Goal: Information Seeking & Learning: Learn about a topic

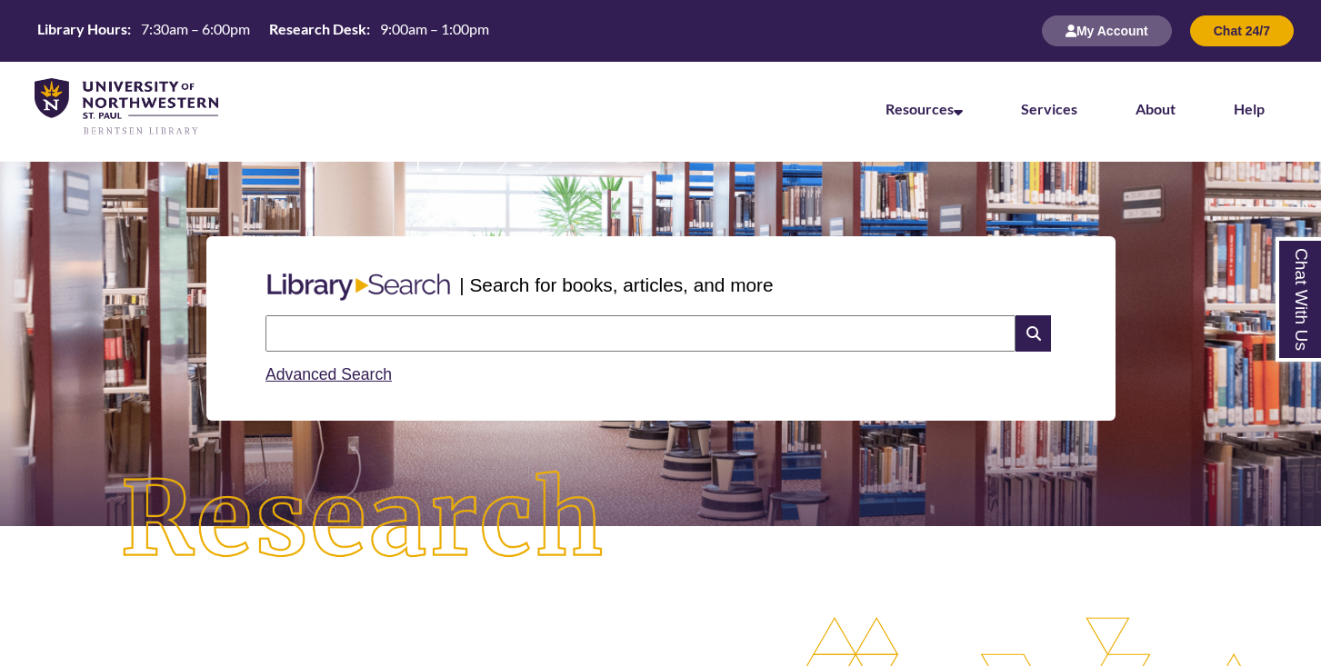
click at [561, 337] on input "text" at bounding box center [640, 333] width 750 height 36
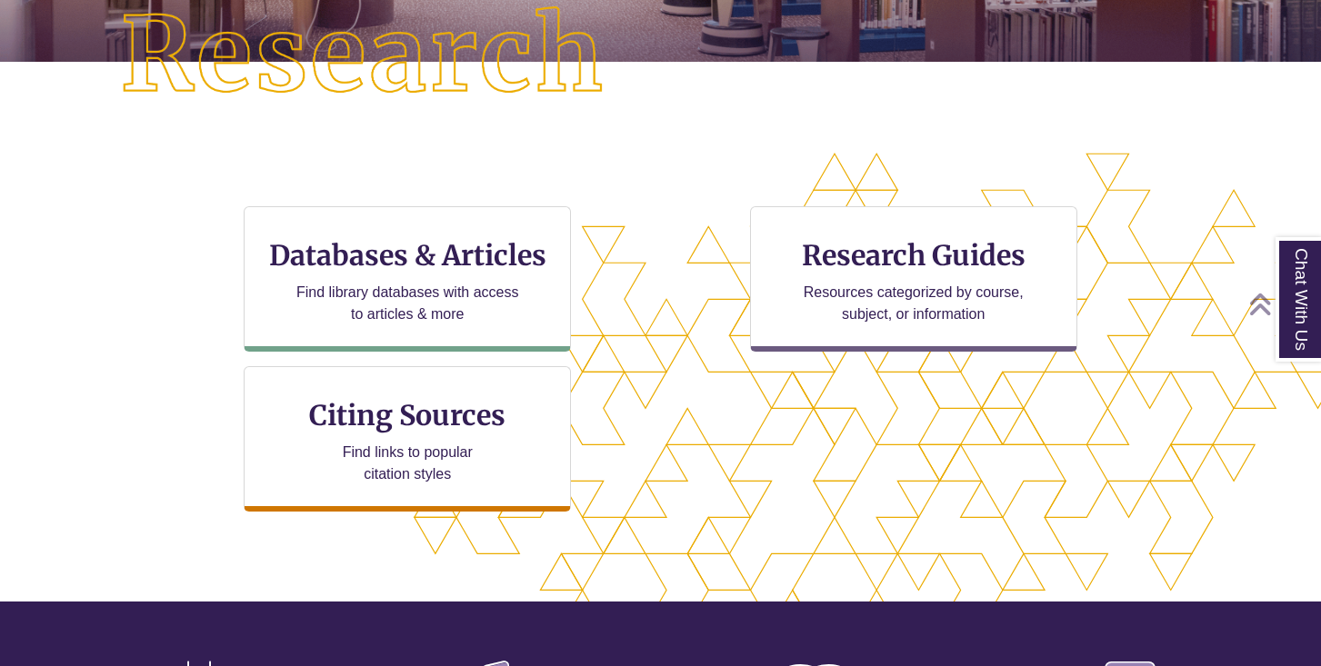
scroll to position [472, 0]
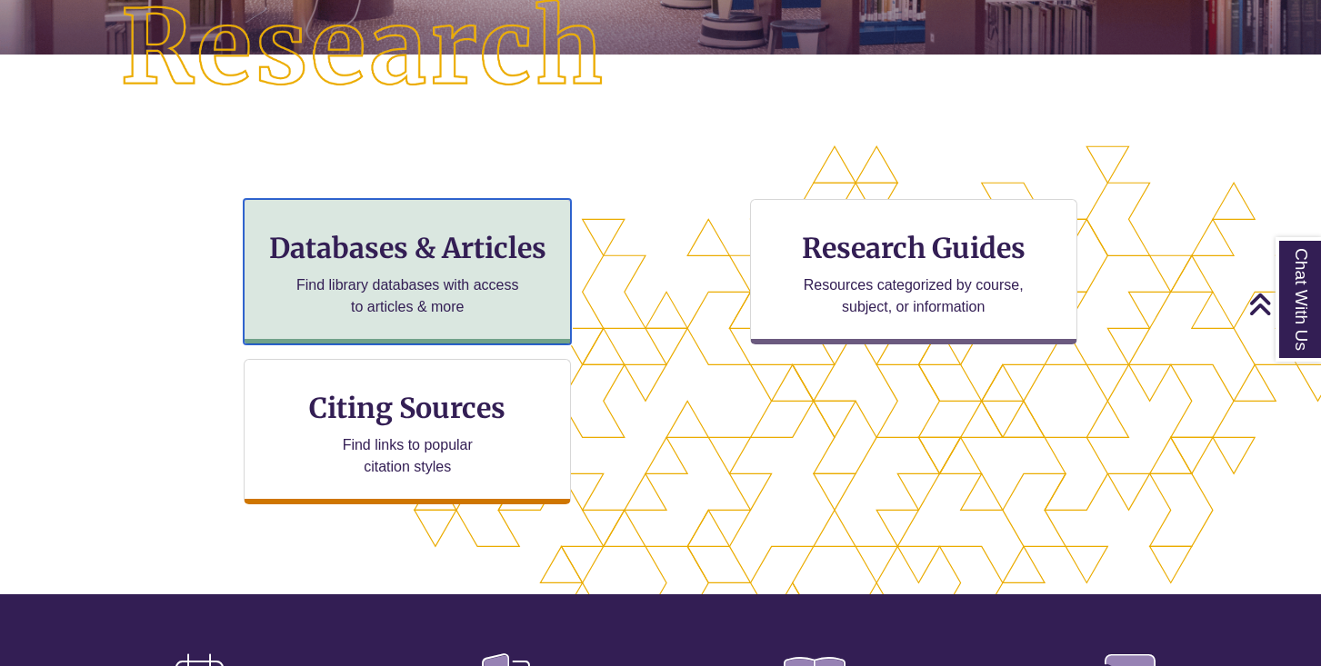
click at [499, 284] on p "Find library databases with access to articles & more" at bounding box center [407, 297] width 237 height 44
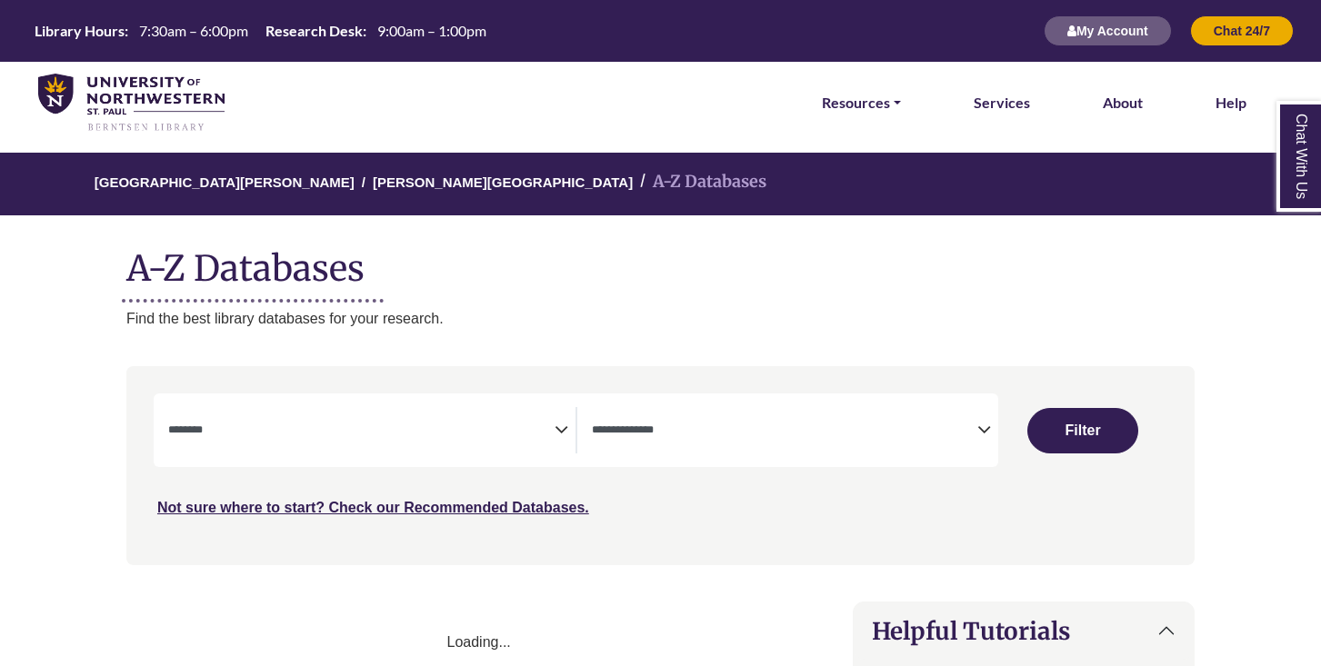
select select "Database Subject Filter"
select select "Database Types Filter"
select select "Database Subject Filter"
select select "Database Types Filter"
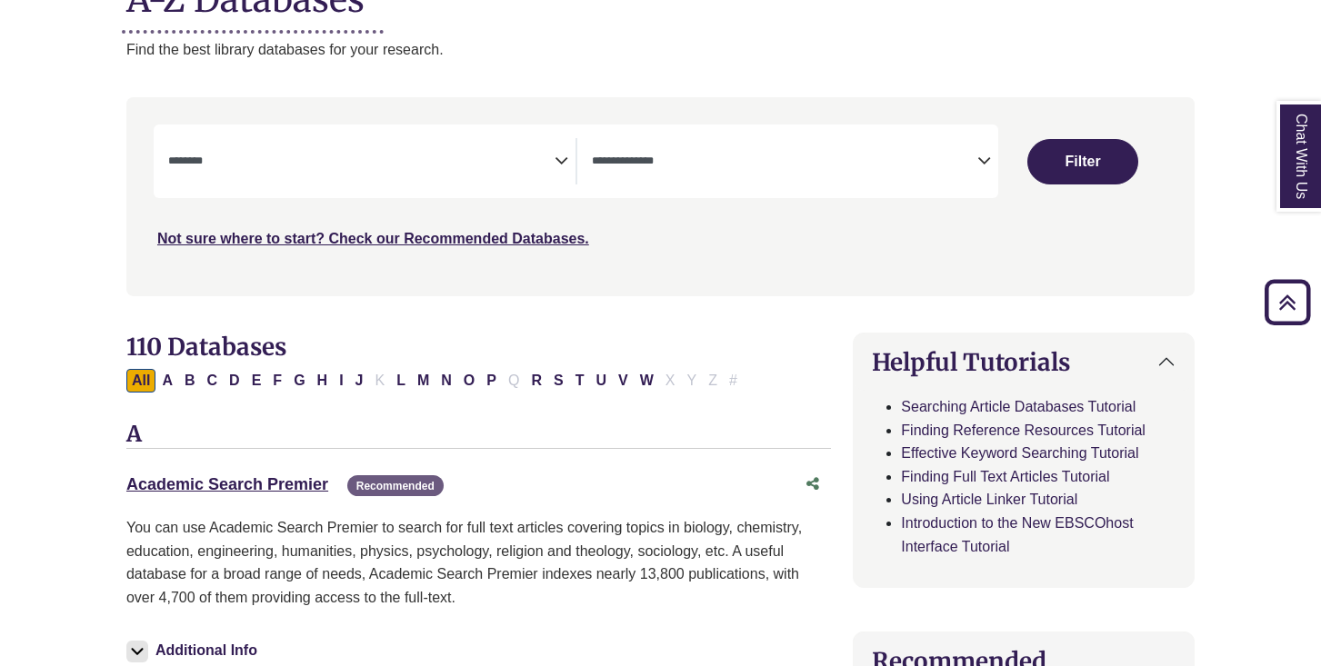
scroll to position [235, 0]
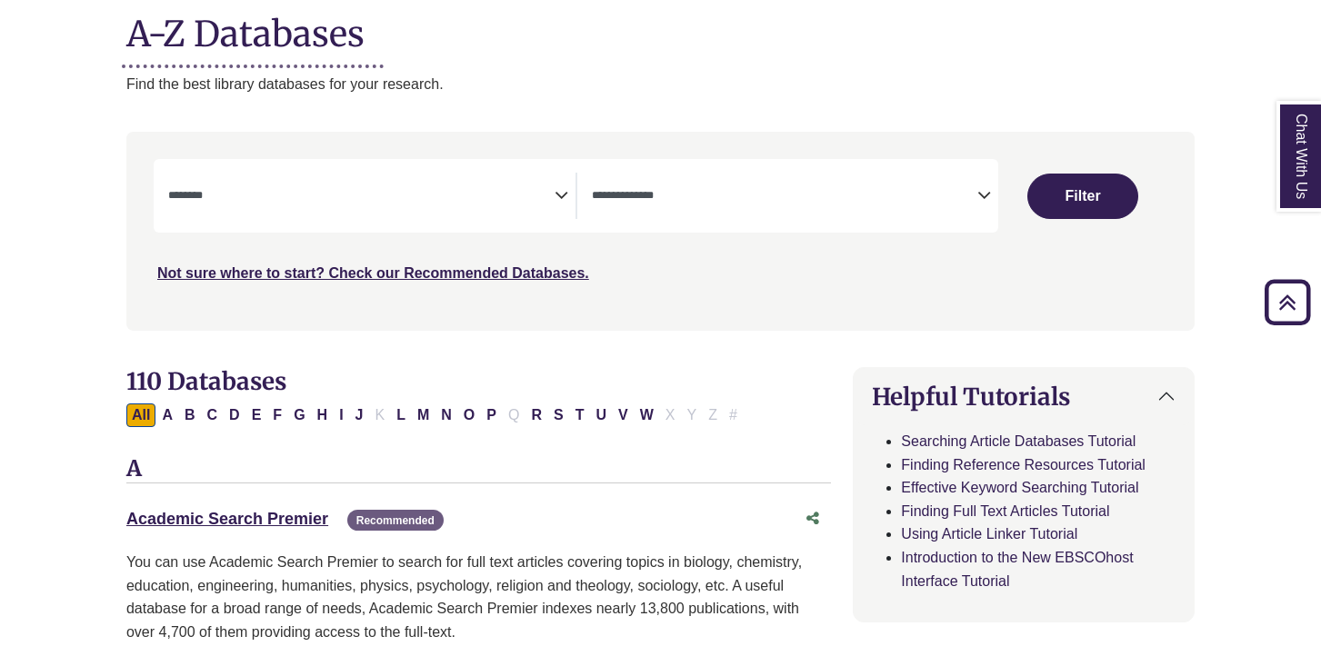
click at [561, 201] on icon "Search filters" at bounding box center [561, 192] width 14 height 27
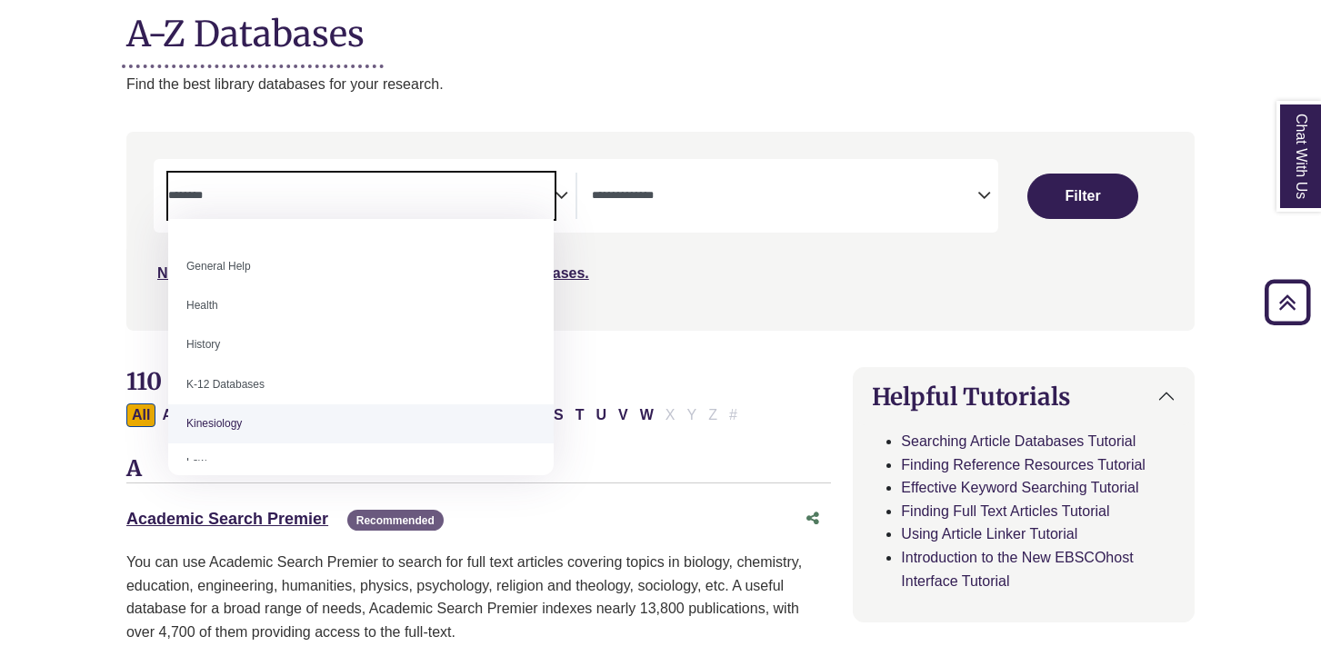
scroll to position [769, 0]
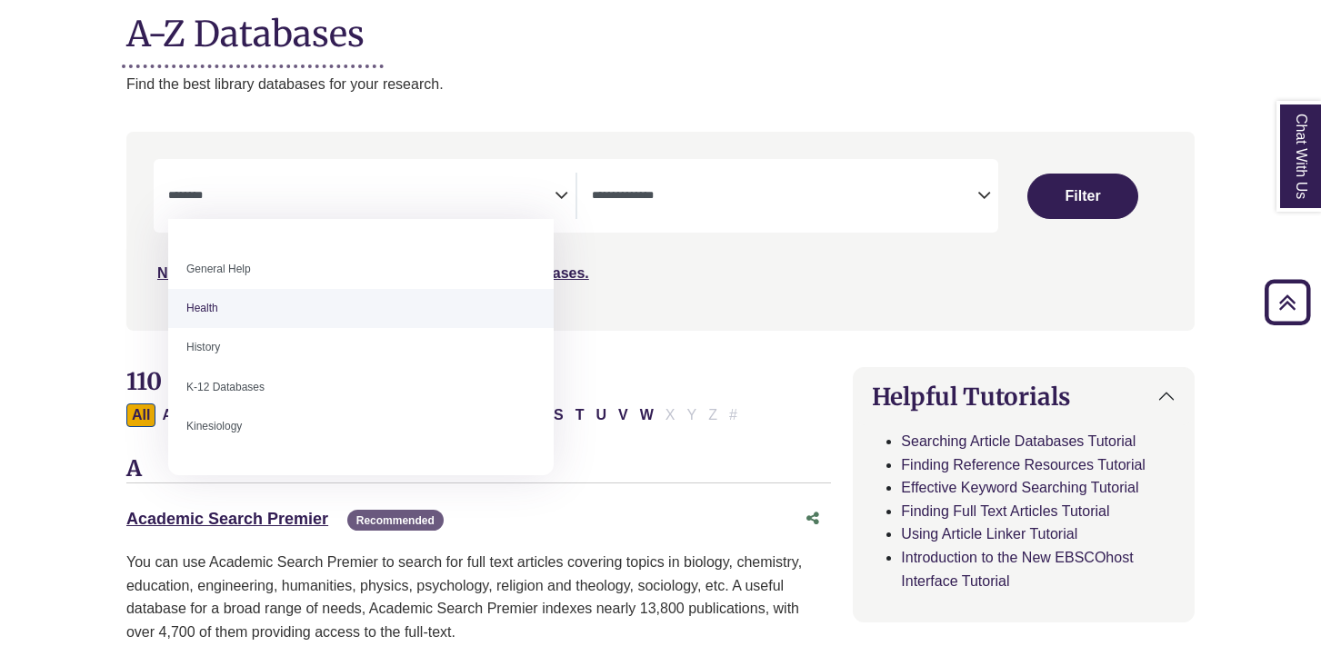
select select "*****"
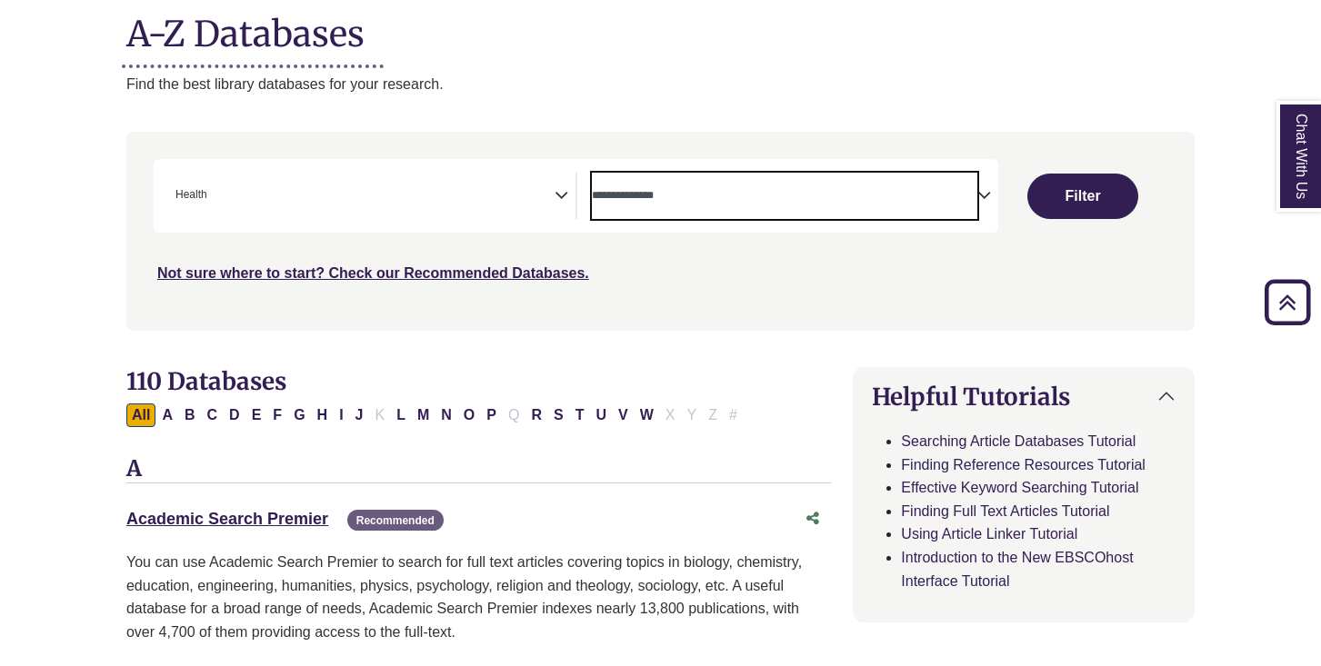
click at [745, 195] on textarea "Search" at bounding box center [785, 197] width 386 height 15
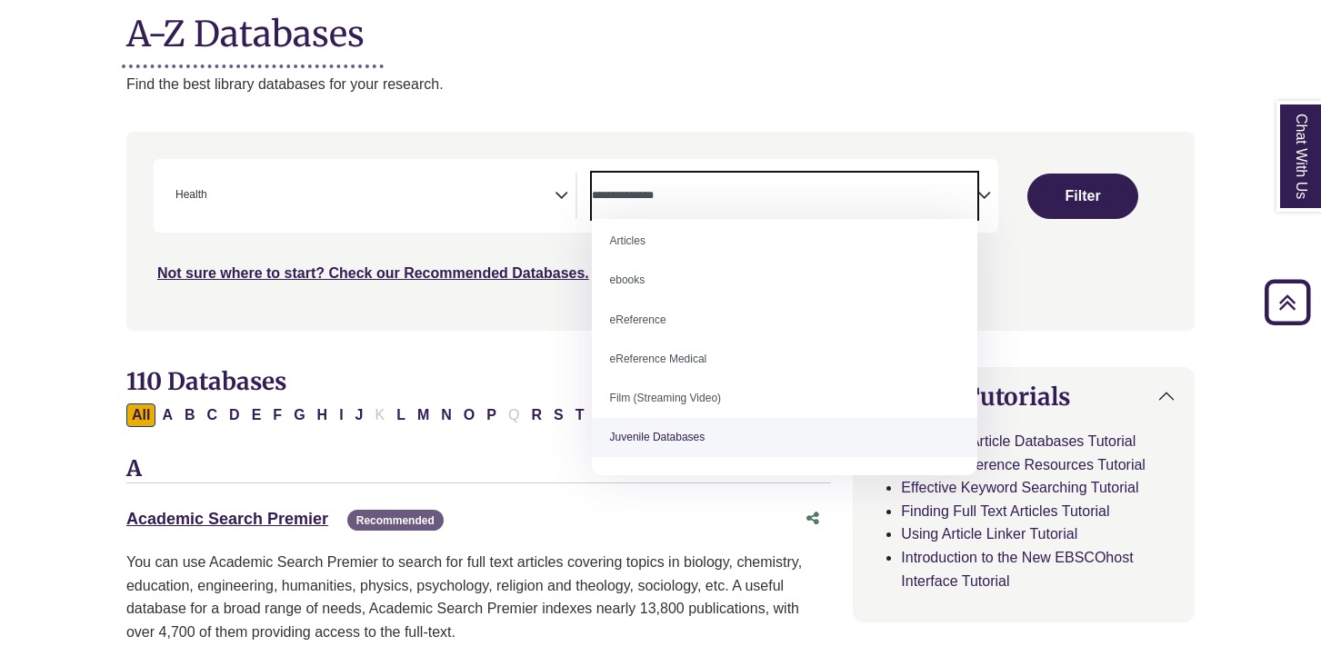
scroll to position [0, 0]
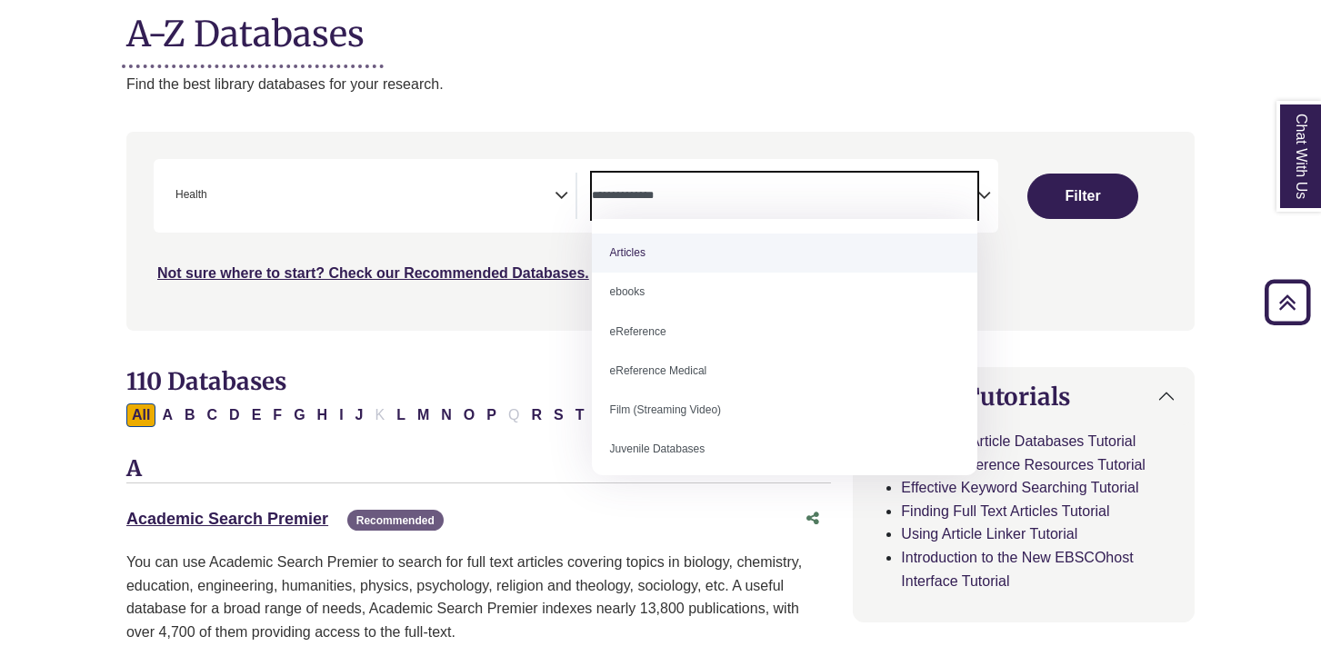
select select "*****"
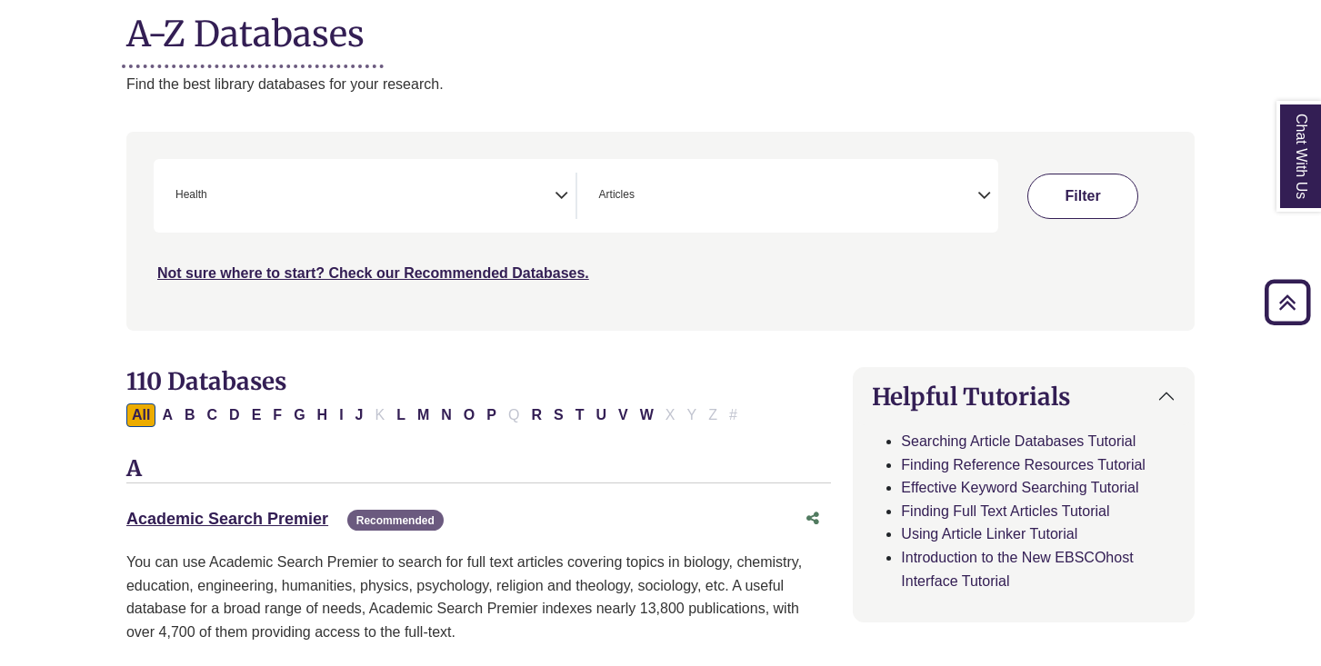
click at [1095, 203] on button "Filter" at bounding box center [1082, 196] width 110 height 45
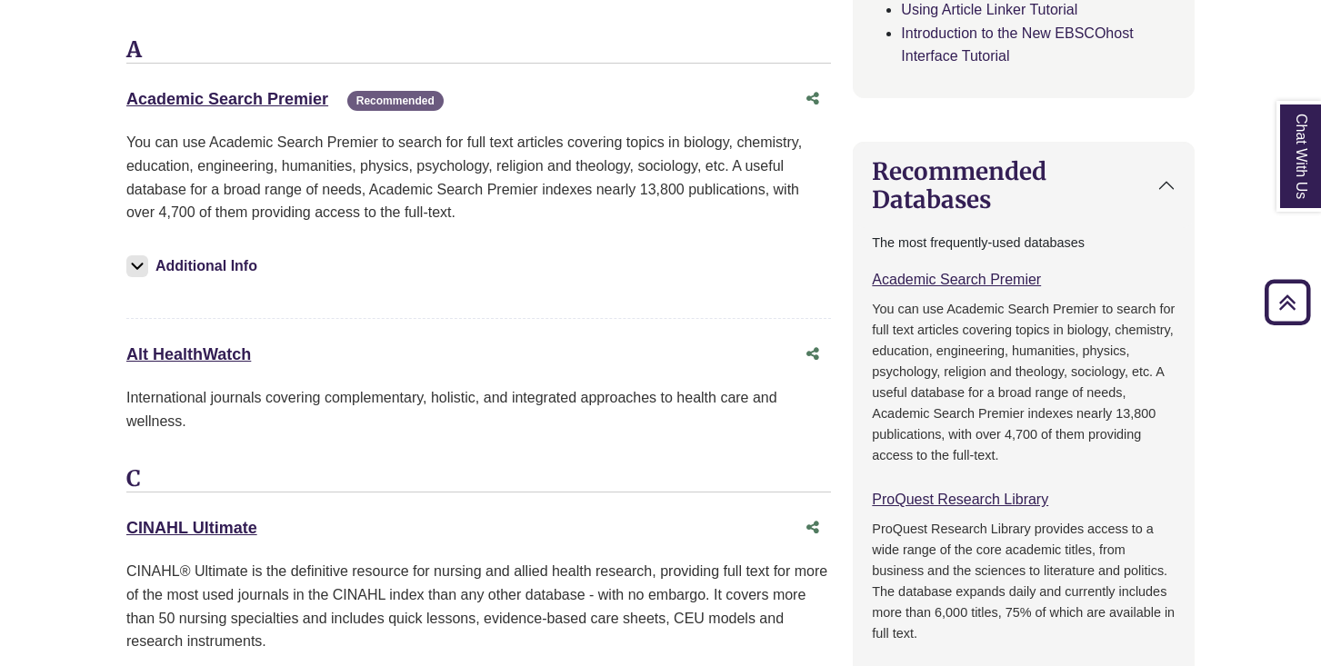
scroll to position [1089, 0]
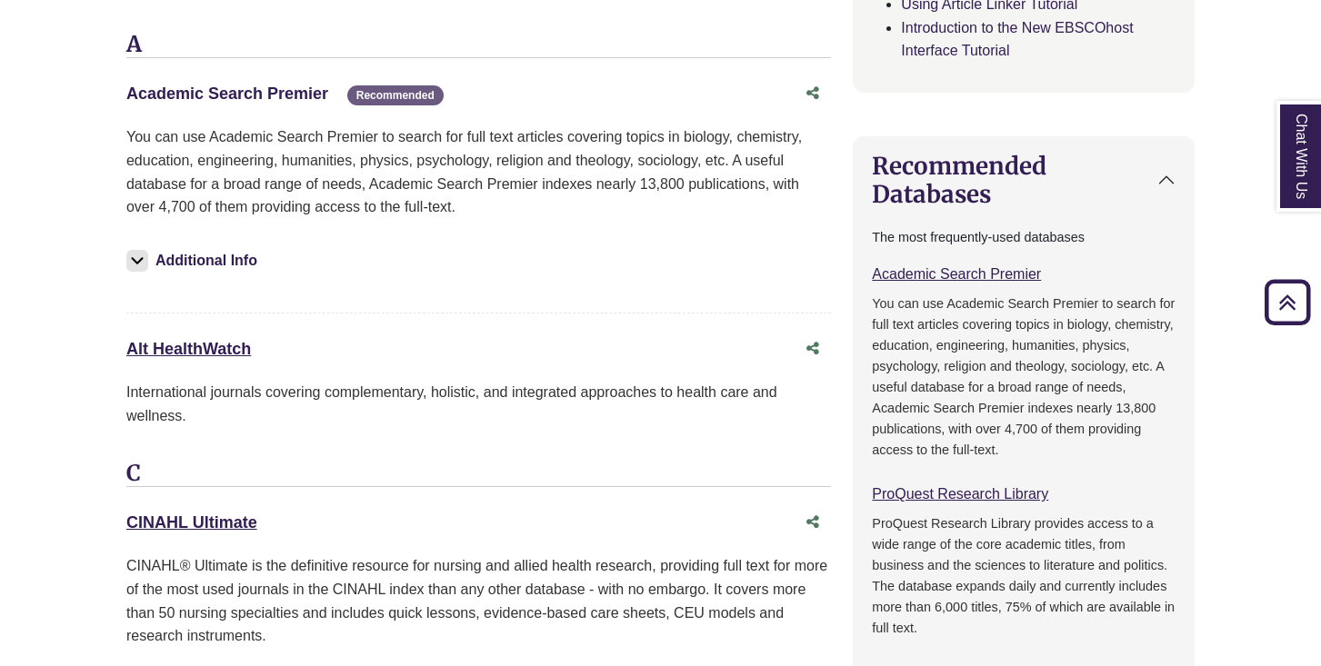
click at [285, 94] on link "Academic Search Premier This link opens in a new window" at bounding box center [227, 94] width 202 height 18
